Goal: Find specific page/section: Find specific page/section

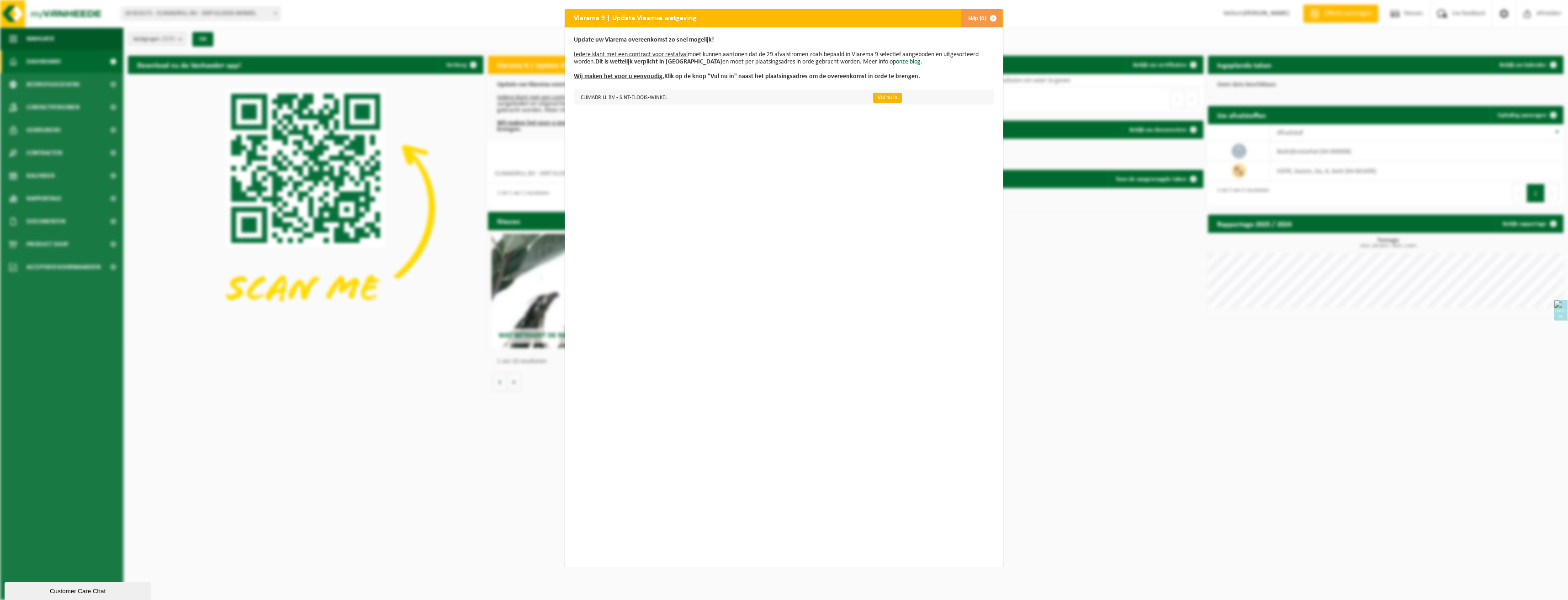
click at [882, 99] on link "Vul nu in" at bounding box center [887, 97] width 29 height 10
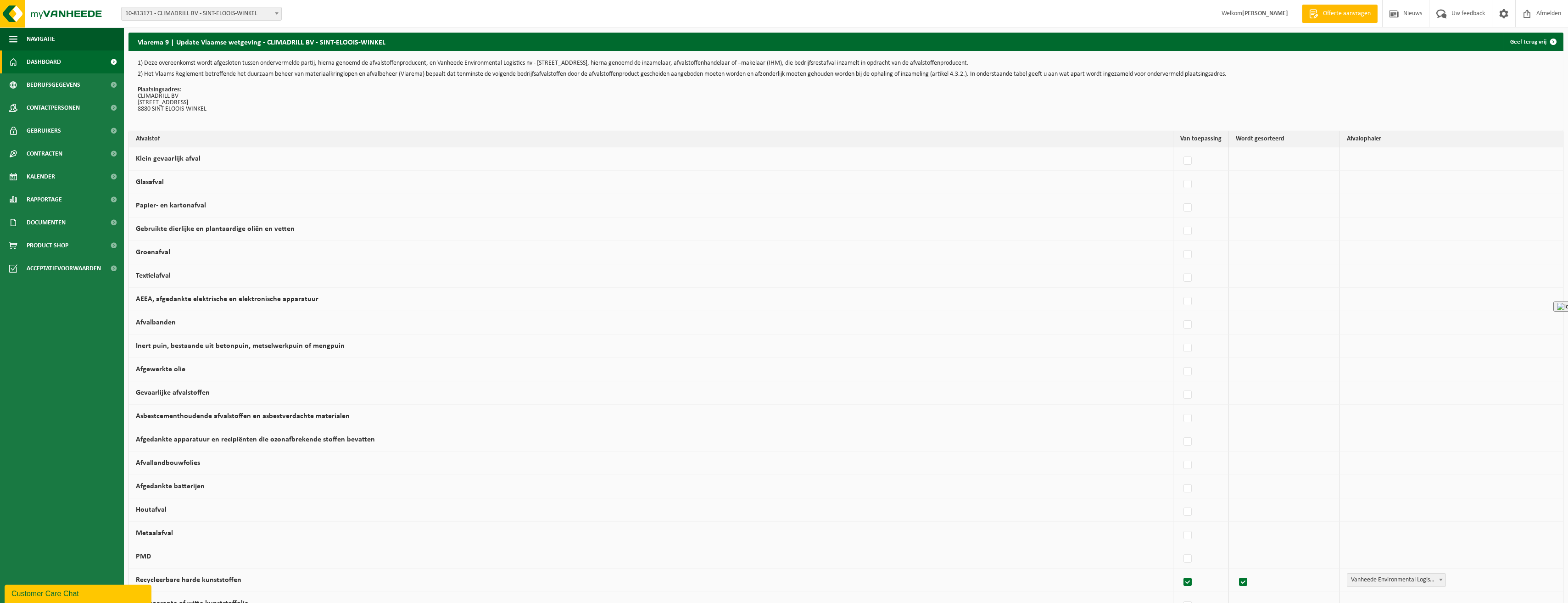
click at [47, 57] on span "Dashboard" at bounding box center [44, 62] width 34 height 23
